Goal: Information Seeking & Learning: Learn about a topic

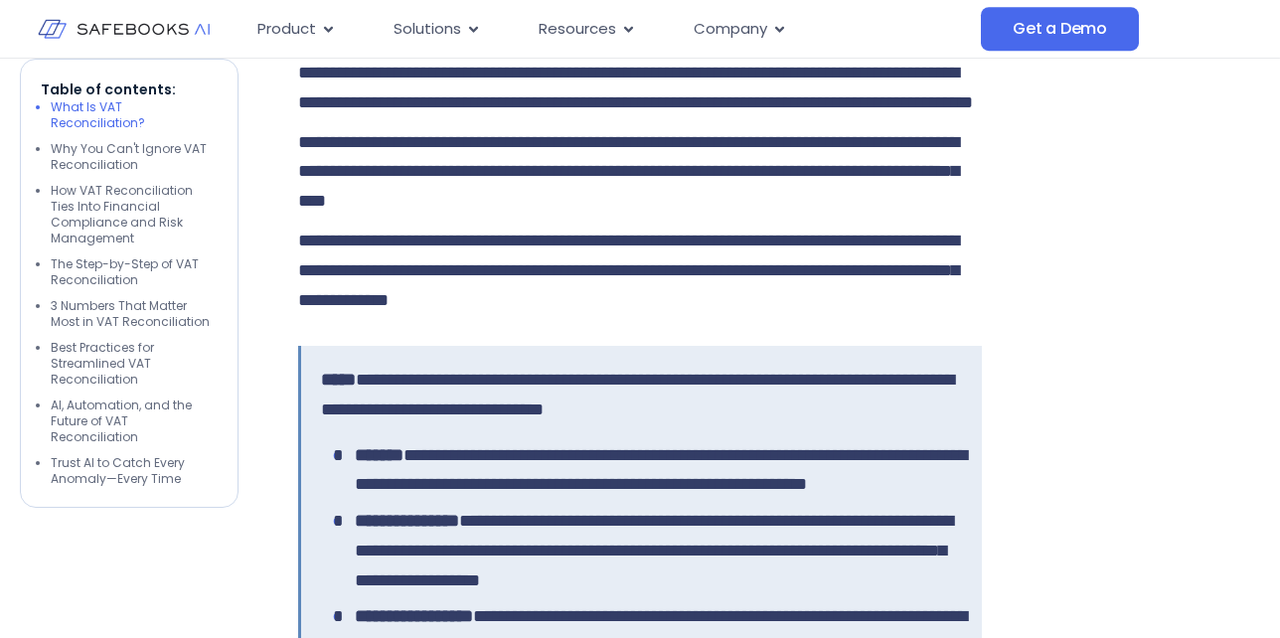
scroll to position [1893, 0]
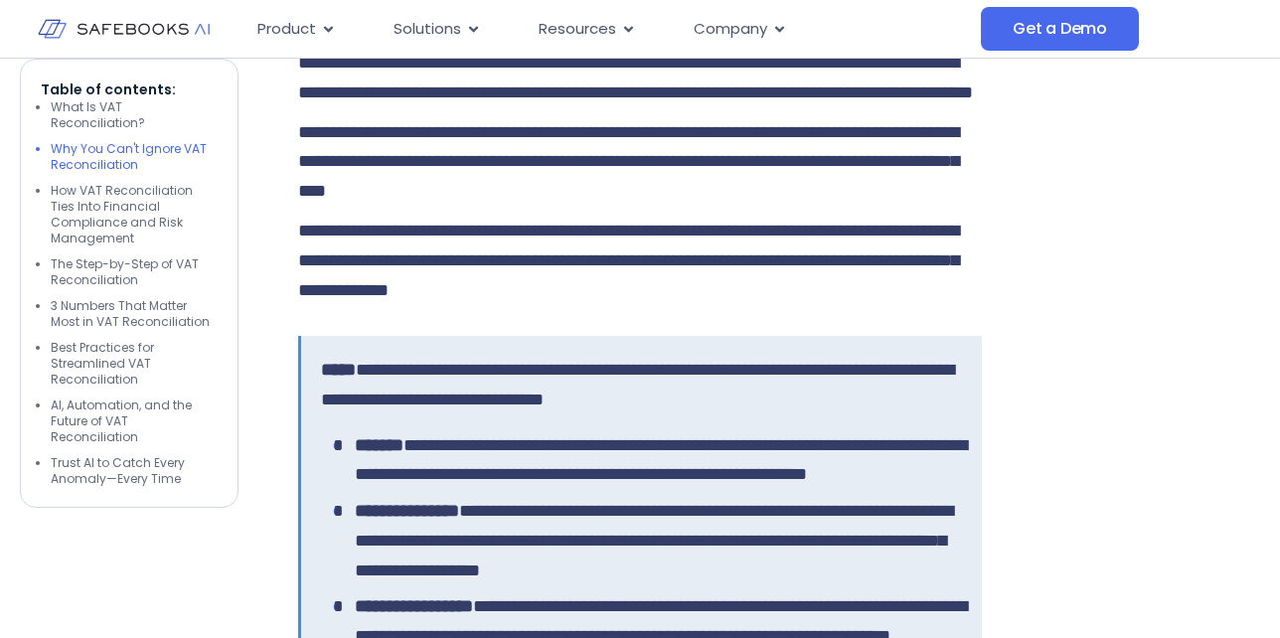
drag, startPoint x: 304, startPoint y: 103, endPoint x: 376, endPoint y: 209, distance: 127.4
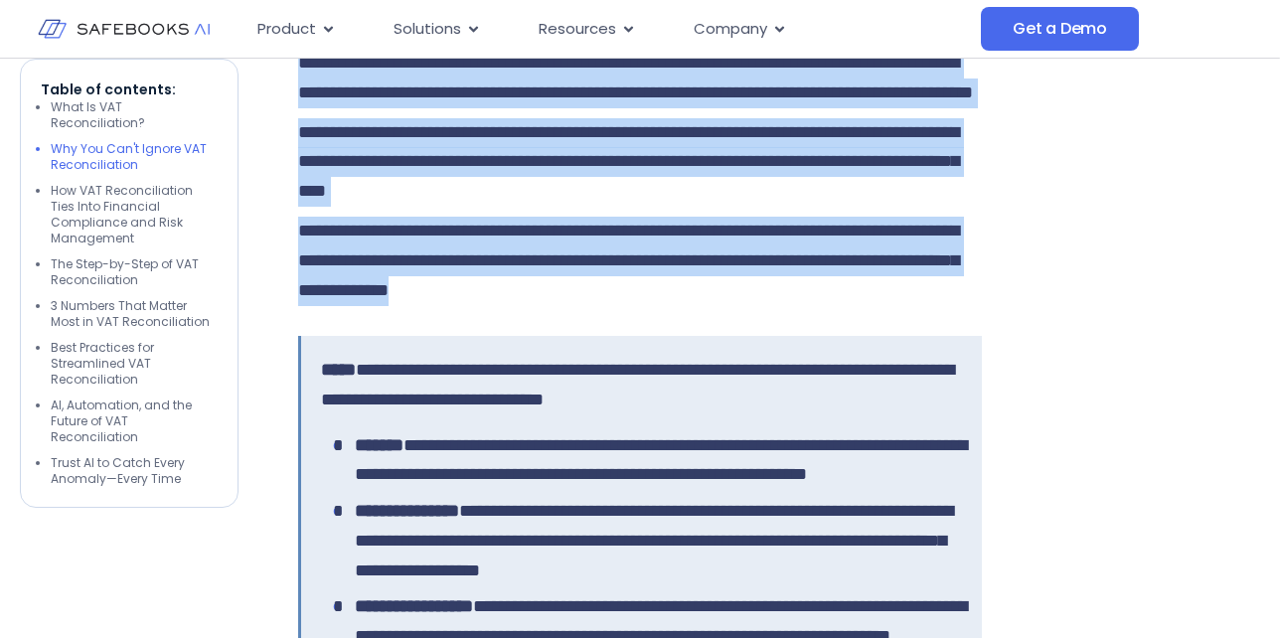
drag, startPoint x: 303, startPoint y: 93, endPoint x: 784, endPoint y: 421, distance: 581.8
copy div "**********"
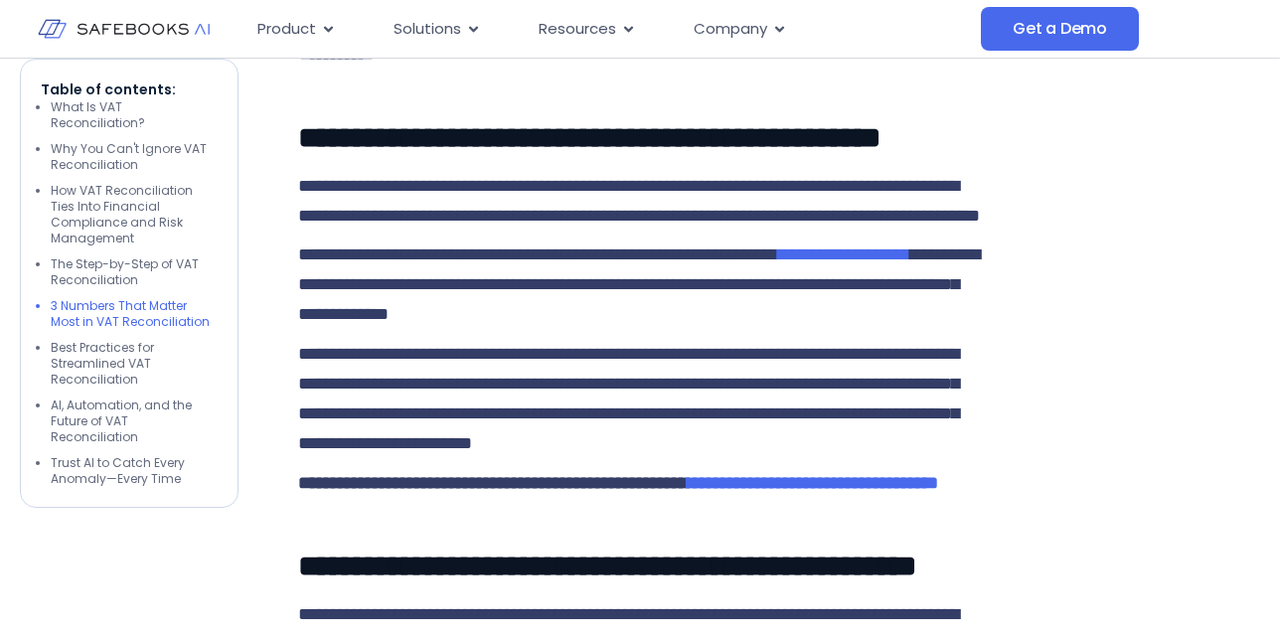
scroll to position [4631, 0]
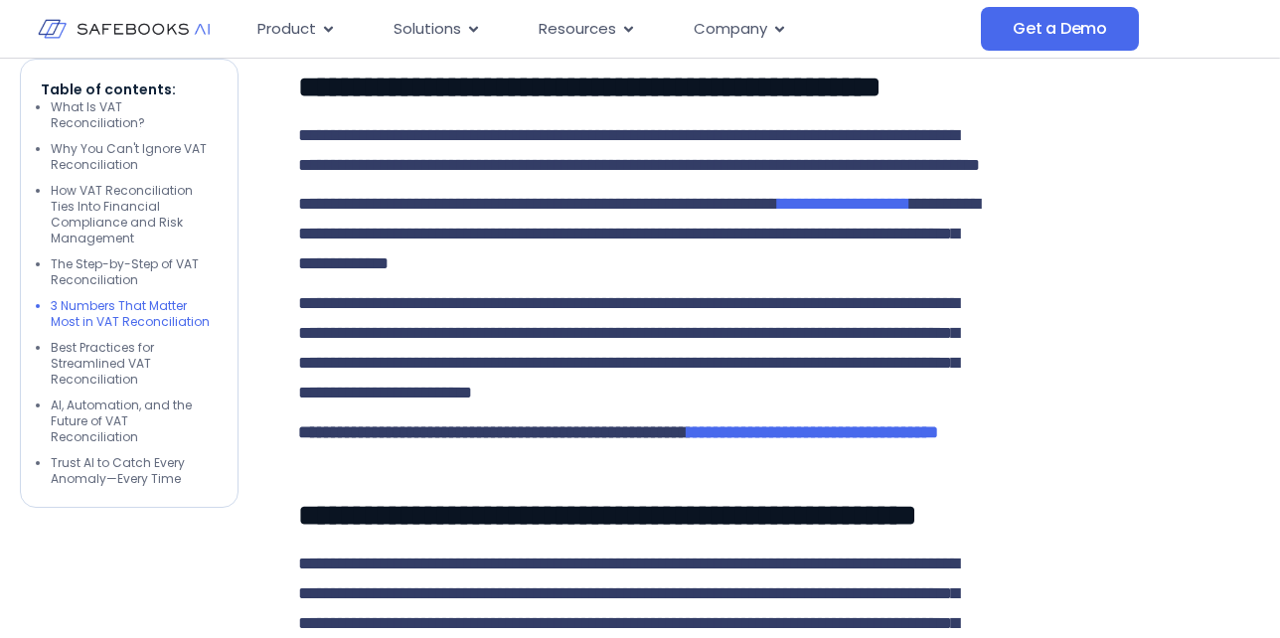
drag, startPoint x: 302, startPoint y: 120, endPoint x: 992, endPoint y: 318, distance: 717.7
copy div "**********"
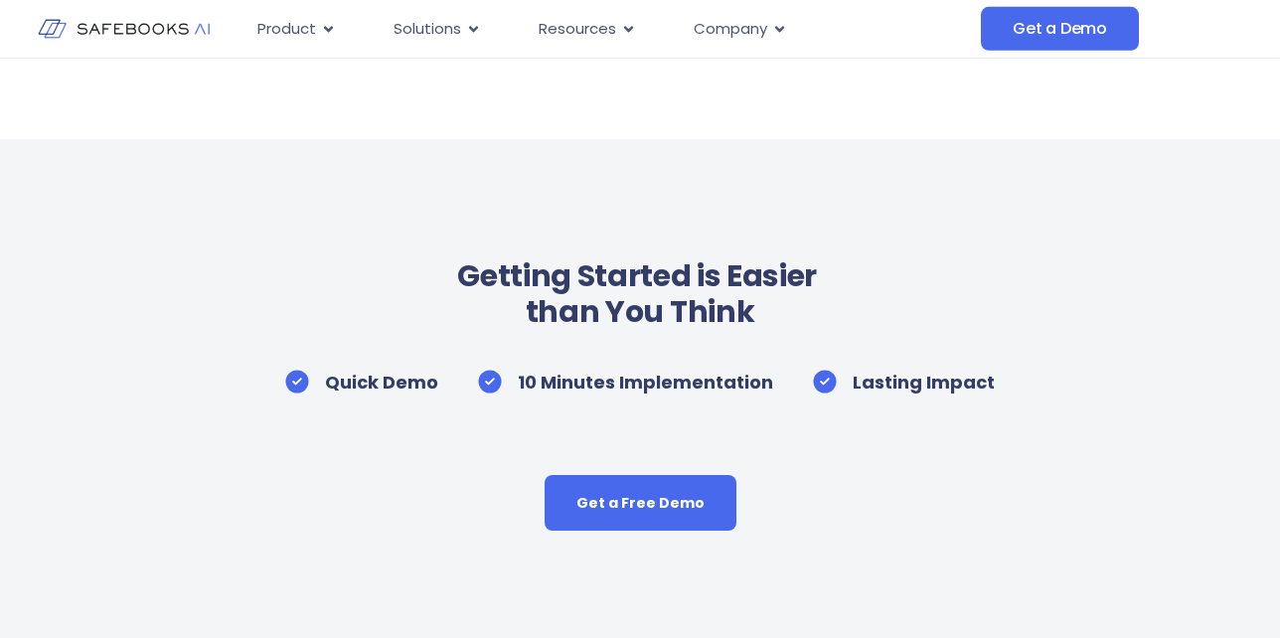
scroll to position [7369, 0]
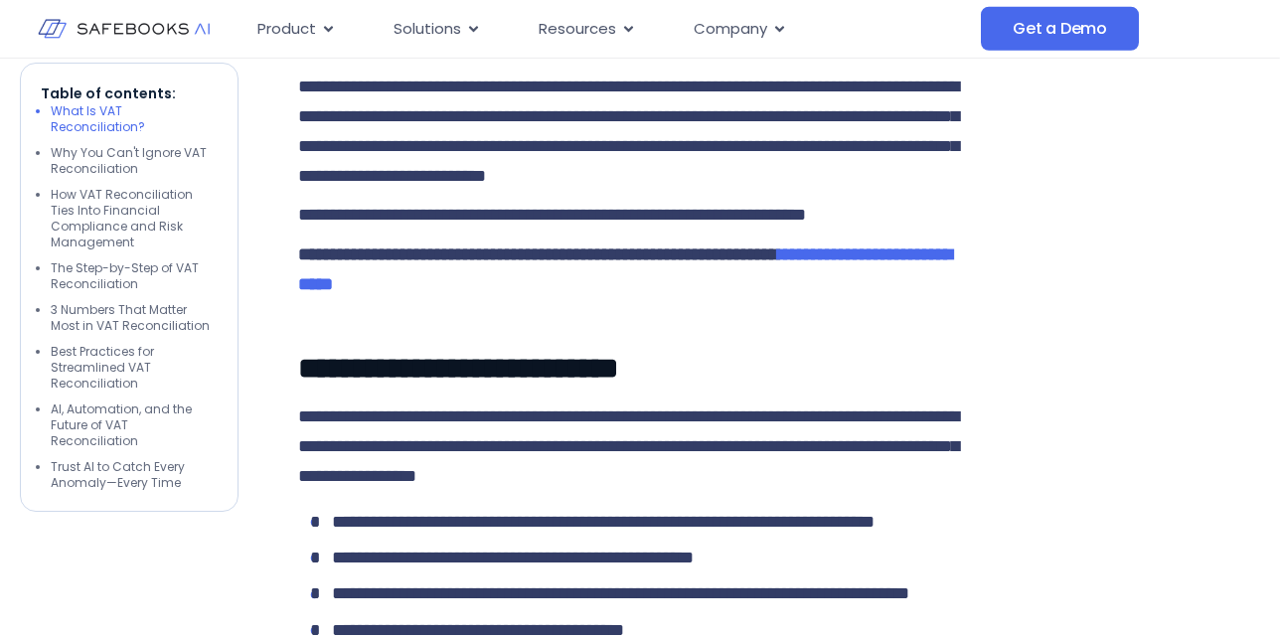
scroll to position [1014, 0]
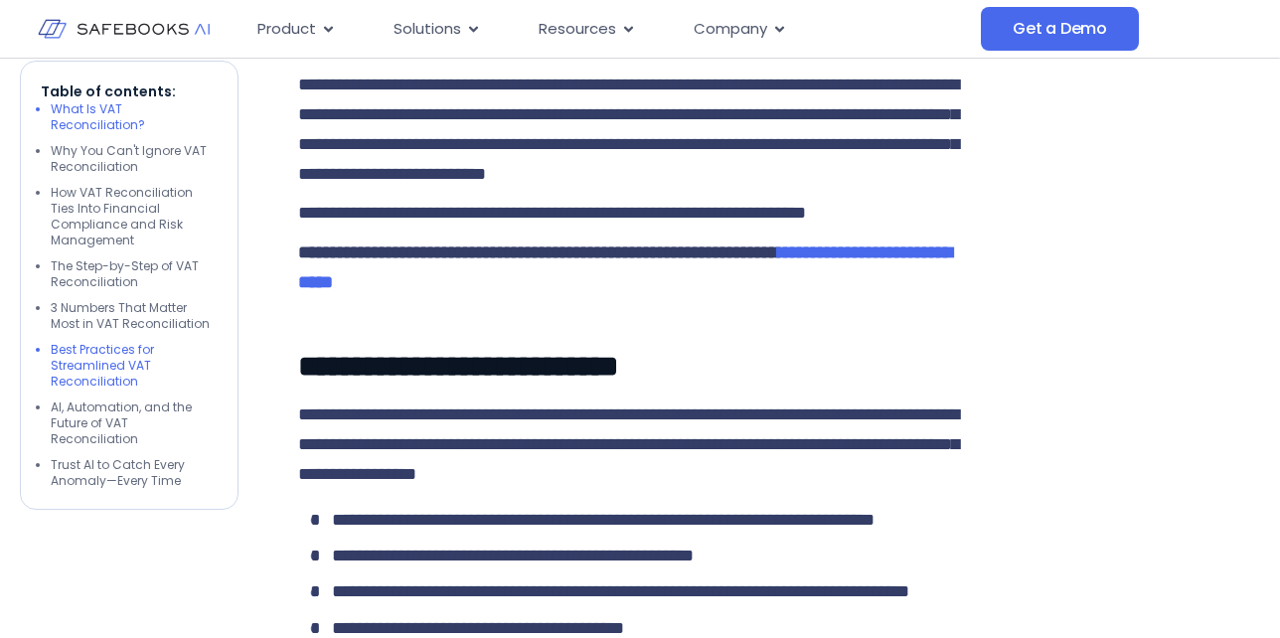
click at [77, 342] on li "Best Practices for Streamlined VAT Reconciliation" at bounding box center [134, 366] width 167 height 48
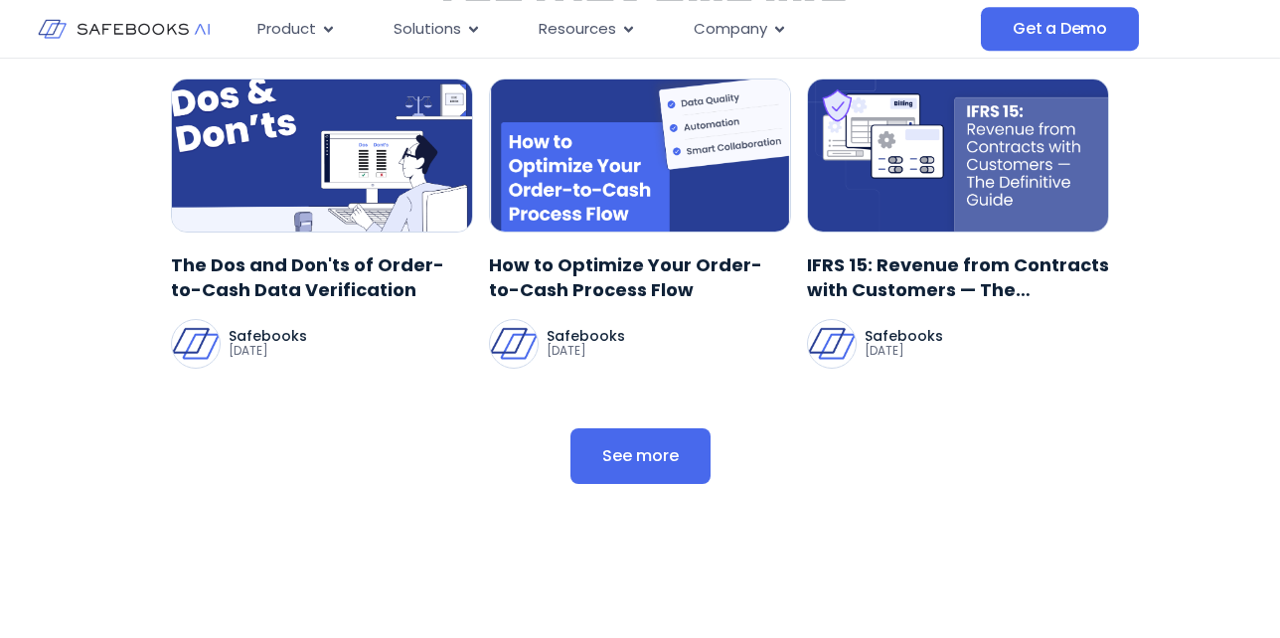
scroll to position [6189, 0]
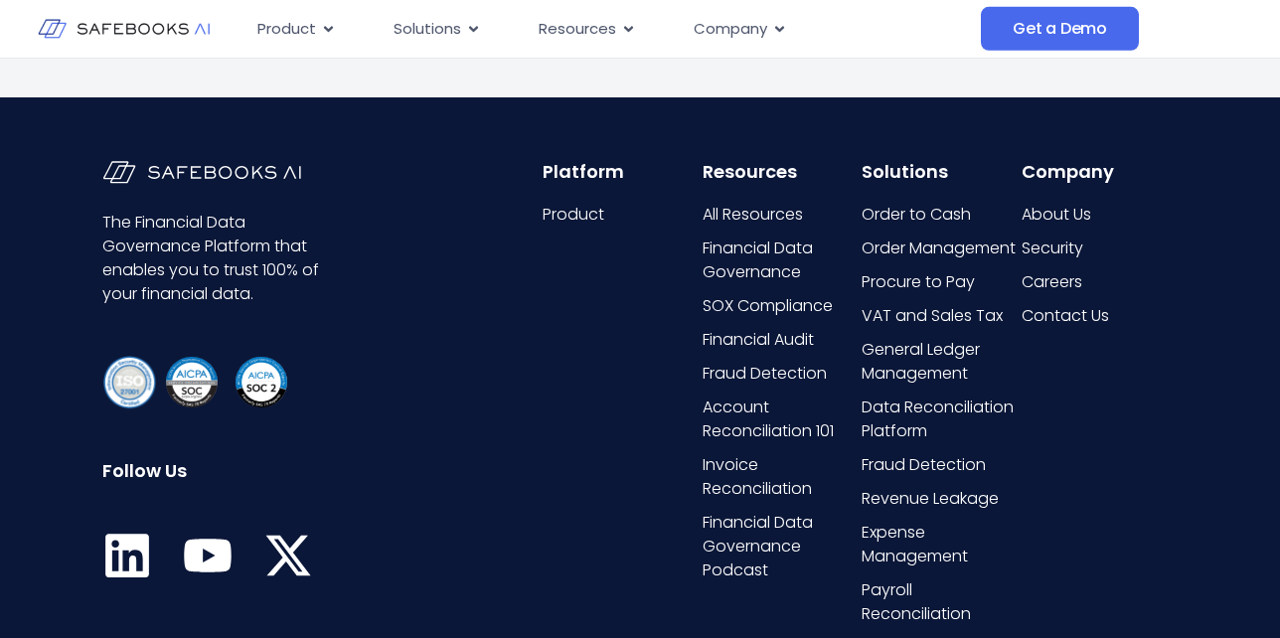
scroll to position [8014, 0]
